Goal: Information Seeking & Learning: Learn about a topic

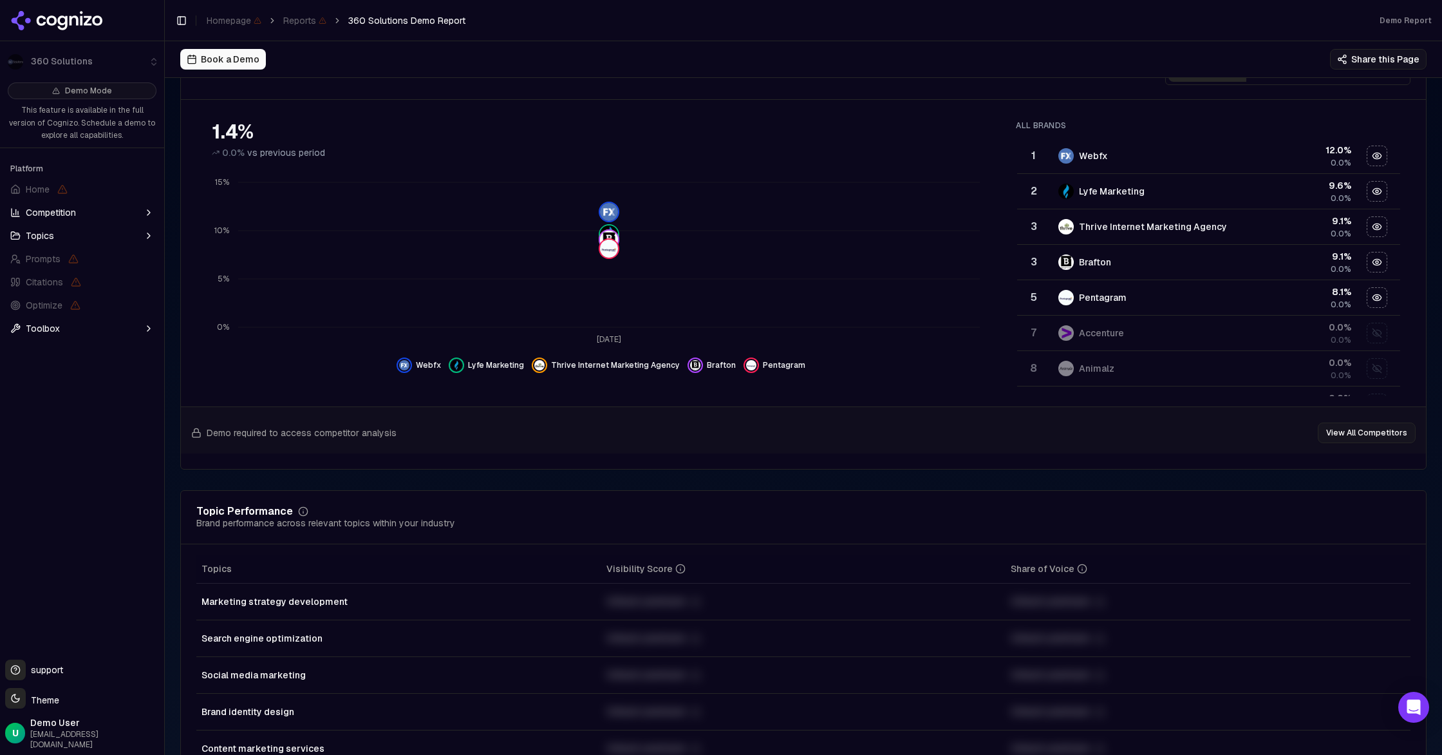
scroll to position [164, 0]
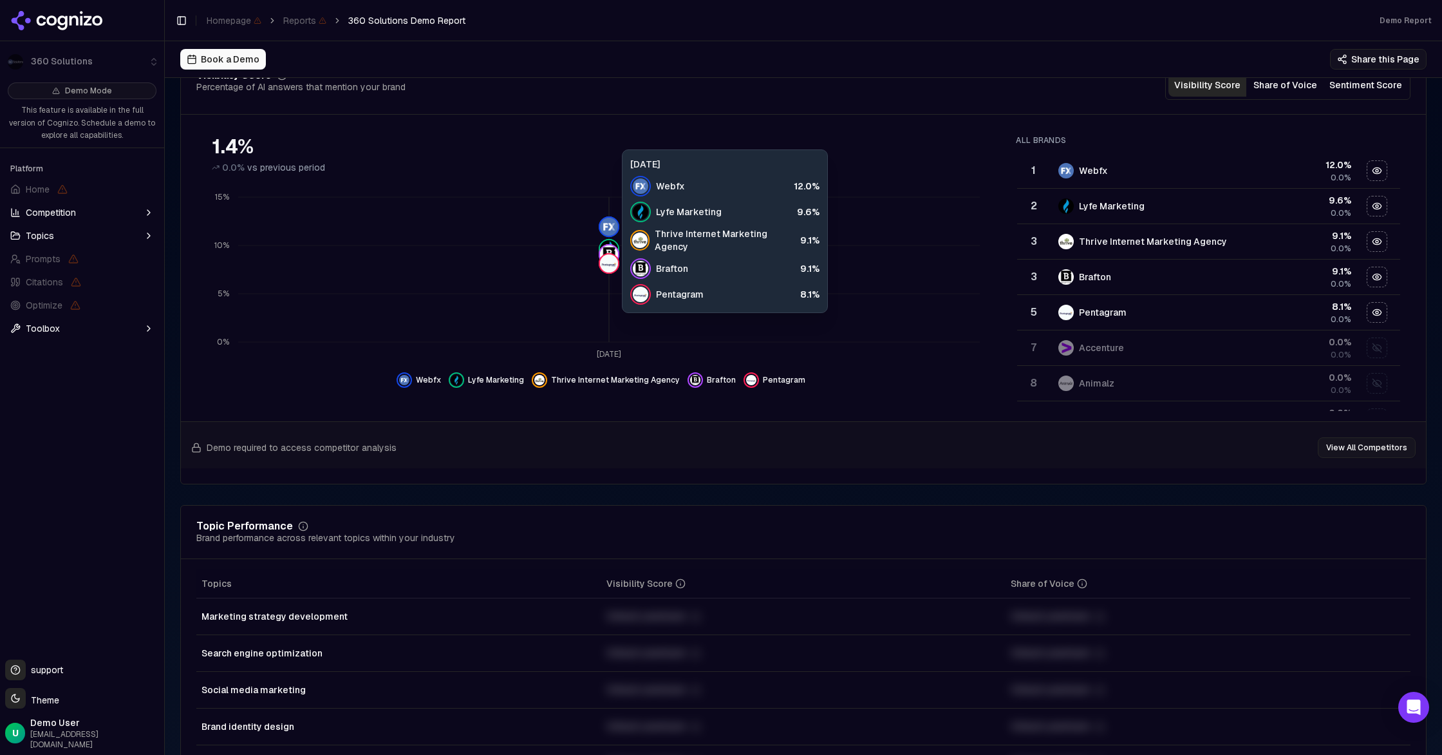
scroll to position [179, 0]
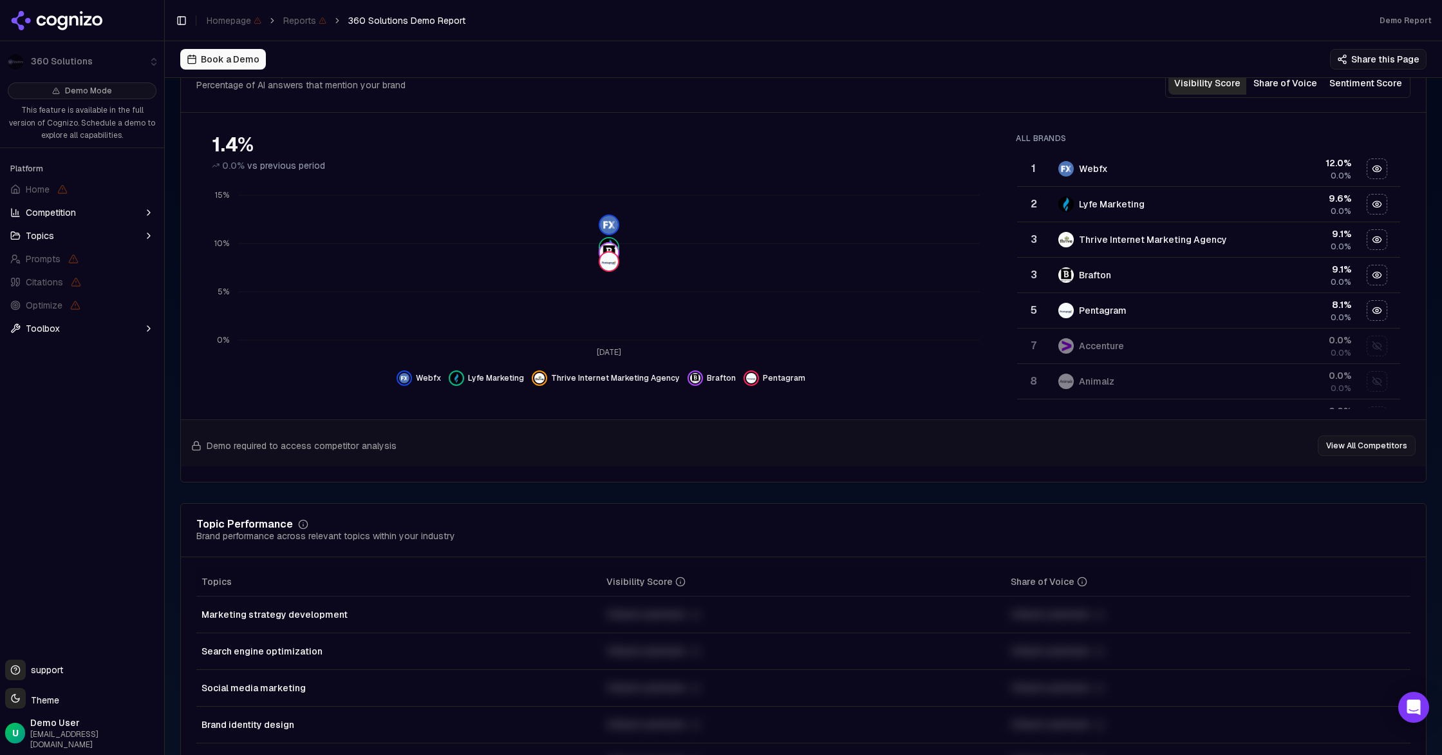
click at [52, 214] on span "Competition" at bounding box center [51, 212] width 50 height 13
click at [61, 299] on button "Topics" at bounding box center [82, 297] width 154 height 21
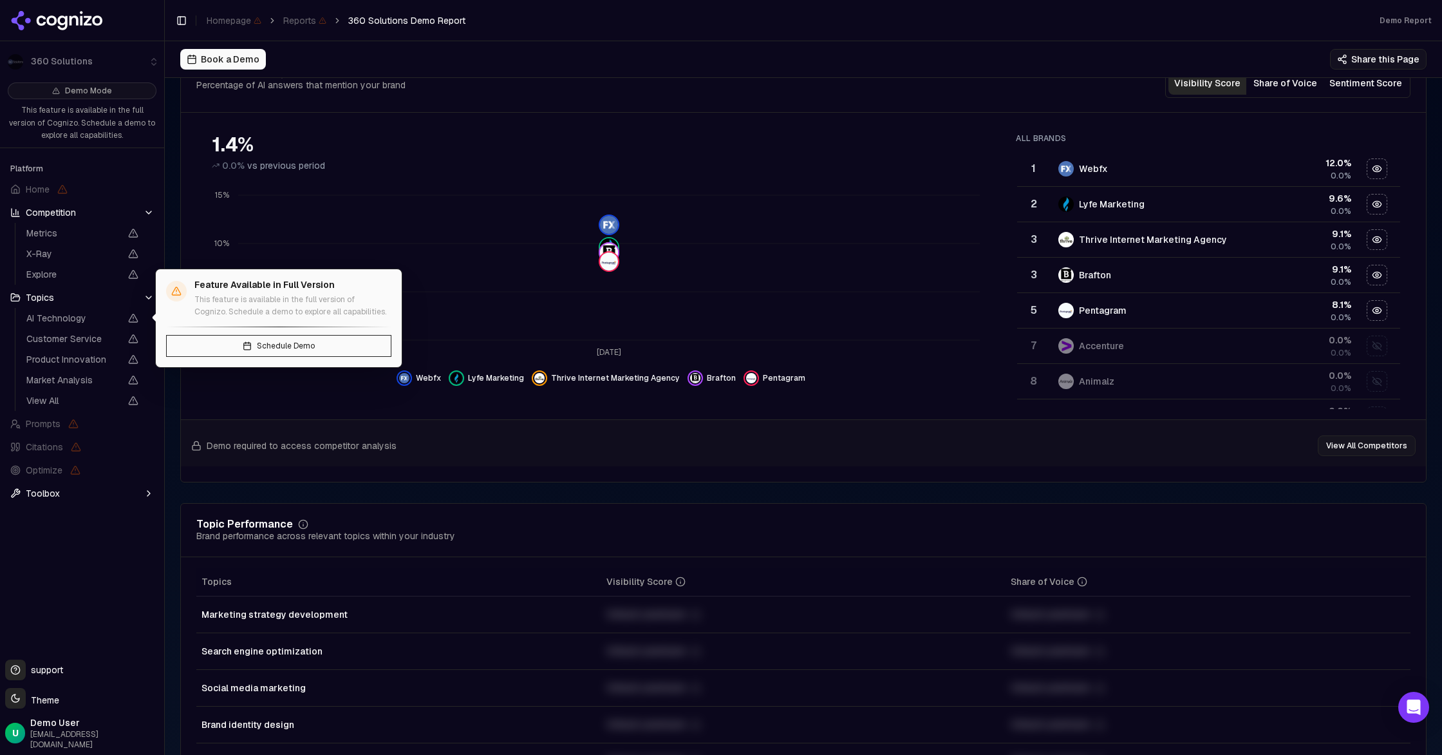
click at [70, 317] on span "AI Technology" at bounding box center [73, 318] width 94 height 13
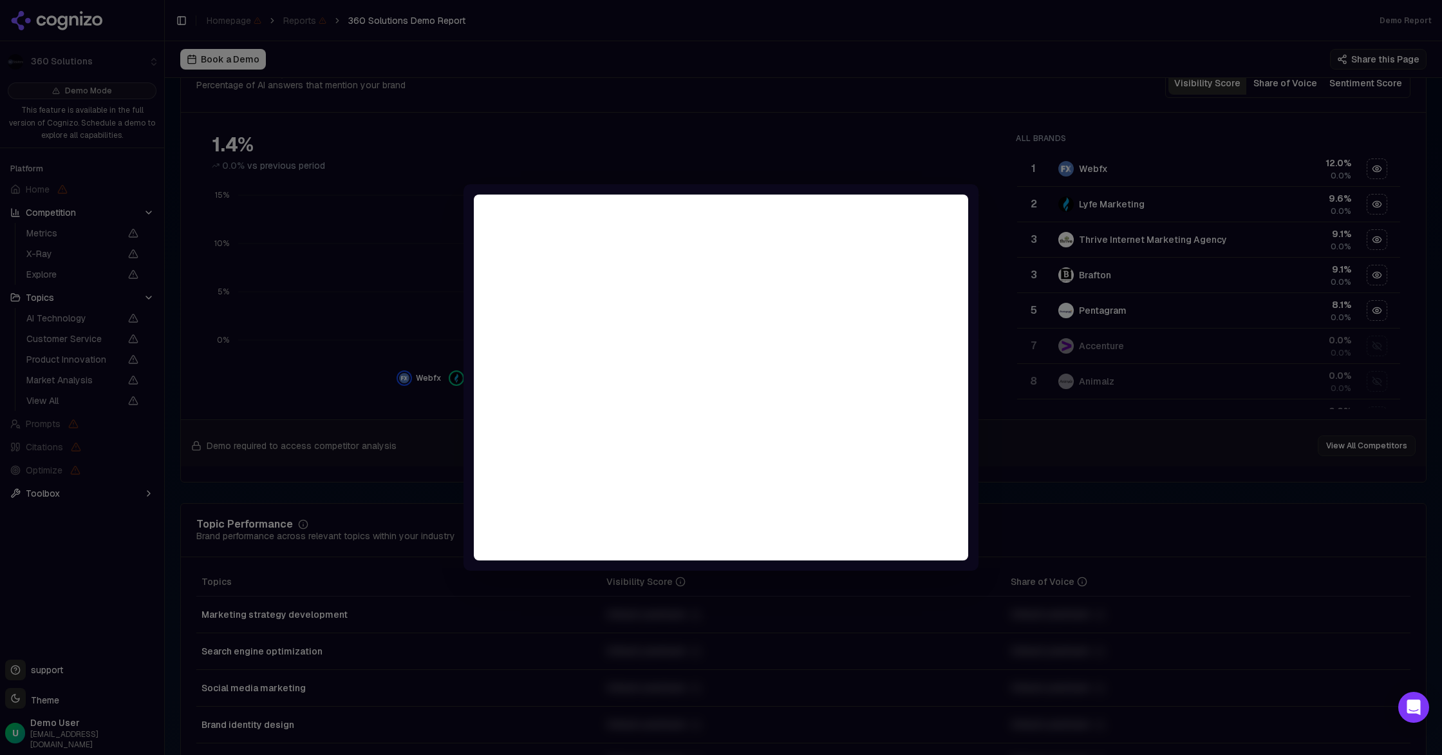
click at [878, 111] on div at bounding box center [721, 377] width 1442 height 755
